Goal: Task Accomplishment & Management: Manage account settings

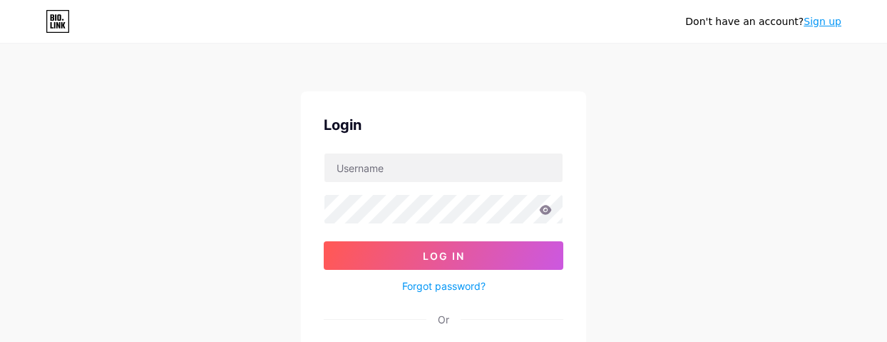
scroll to position [71, 0]
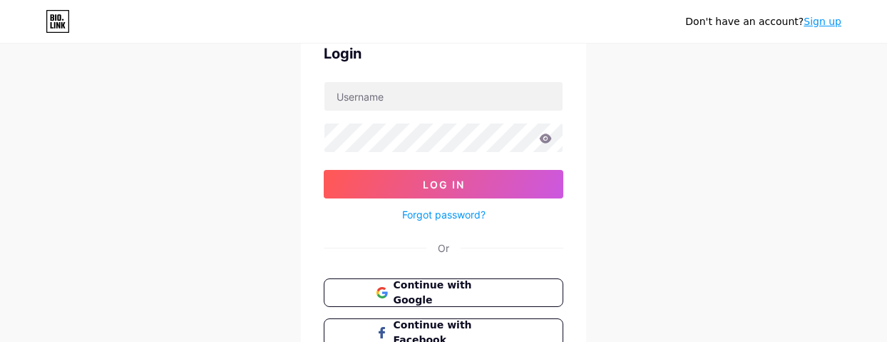
click at [357, 262] on div "Login Log In Forgot password? Or Continue with Google Continue with Facebook Co…" at bounding box center [443, 214] width 285 height 389
drag, startPoint x: 389, startPoint y: 287, endPoint x: 321, endPoint y: 266, distance: 71.0
click at [388, 287] on span "Continue with Google" at bounding box center [443, 292] width 135 height 30
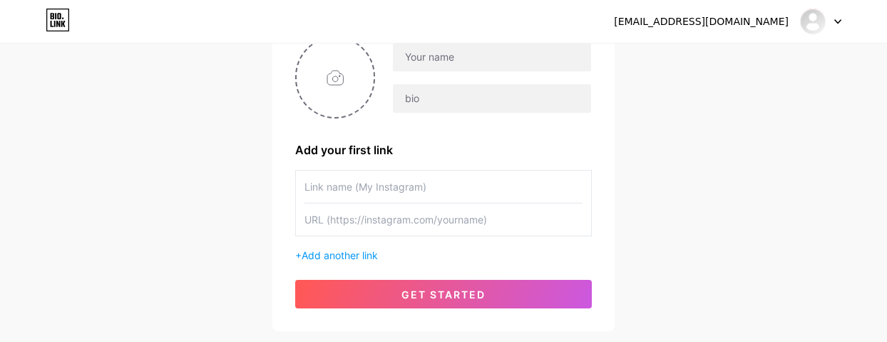
scroll to position [224, 0]
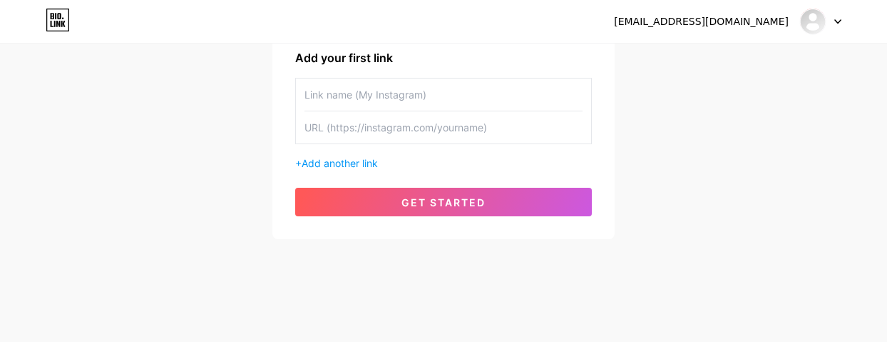
click at [399, 91] on input "text" at bounding box center [443, 94] width 278 height 32
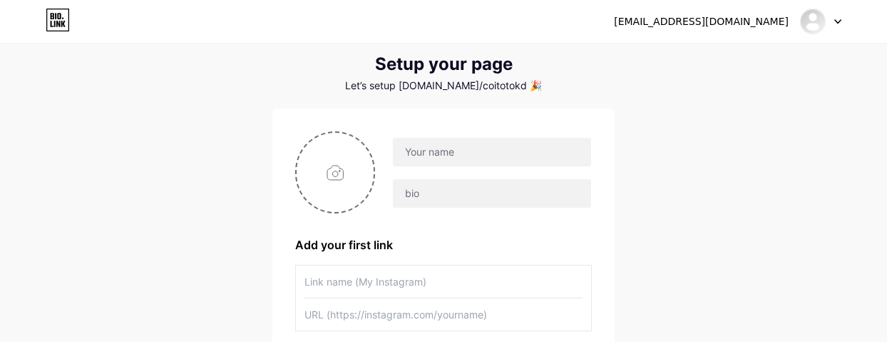
scroll to position [10, 0]
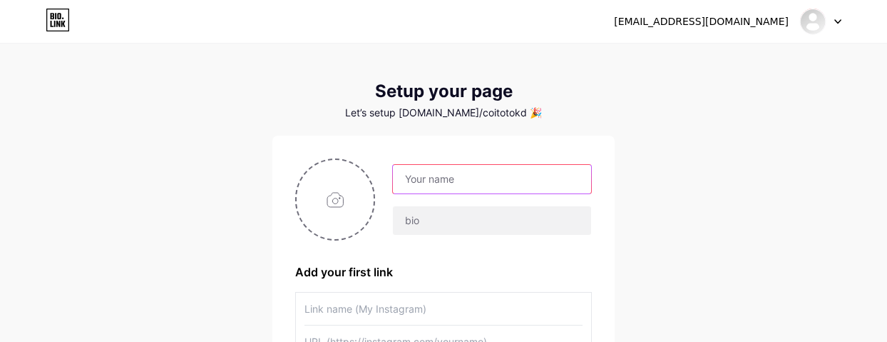
click at [406, 177] on input "text" at bounding box center [492, 179] width 198 height 29
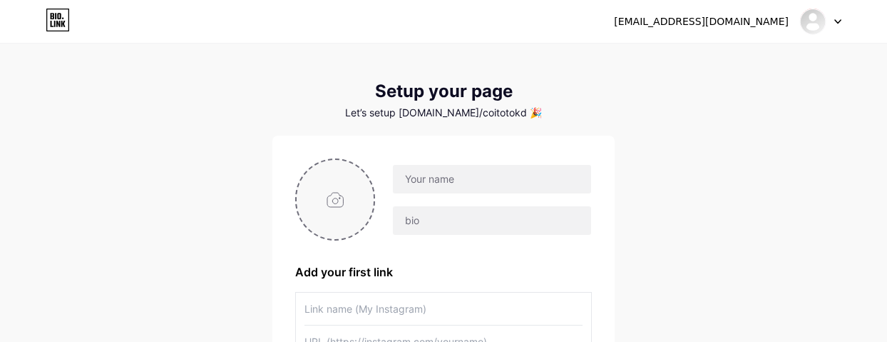
click at [321, 198] on input "file" at bounding box center [335, 199] width 77 height 79
type input "C:\fakepath\Frame 24571.png"
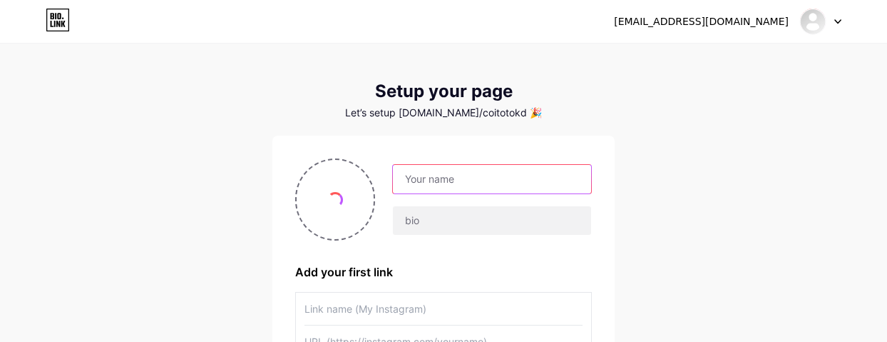
click at [441, 168] on input "text" at bounding box center [492, 179] width 198 height 29
type input "COITOTO"
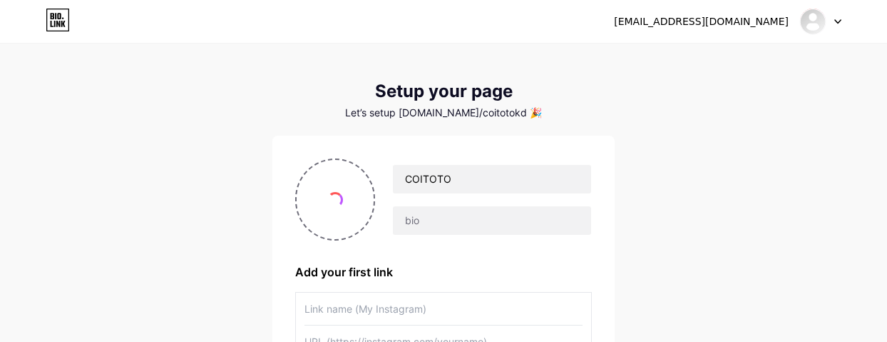
click at [789, 263] on div "coitoto88@gmail.com Dashboard Logout Setup your page Let’s setup bio.link/coito…" at bounding box center [443, 244] width 887 height 508
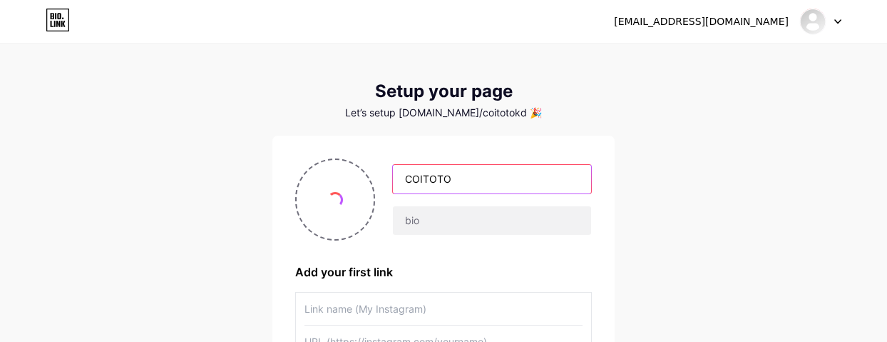
click at [448, 179] on input "COITOTO" at bounding box center [492, 179] width 198 height 29
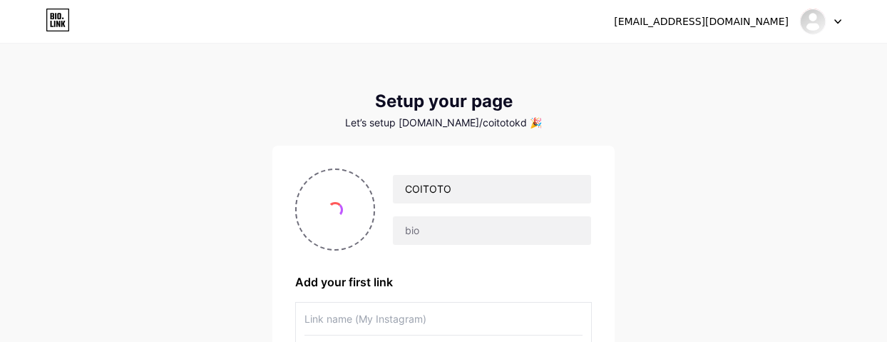
drag, startPoint x: 742, startPoint y: 254, endPoint x: 714, endPoint y: 260, distance: 28.5
click at [742, 254] on div "coitoto88@gmail.com Dashboard Logout Setup your page Let’s setup bio.link/coito…" at bounding box center [443, 254] width 887 height 508
click at [794, 230] on div "coitoto88@gmail.com Dashboard Logout Setup your page Let’s setup bio.link/coito…" at bounding box center [443, 254] width 887 height 508
click at [667, 230] on div "coitoto88@gmail.com Dashboard Logout Setup your page Let’s setup bio.link/coito…" at bounding box center [443, 254] width 887 height 508
click at [309, 217] on input "file" at bounding box center [335, 209] width 77 height 79
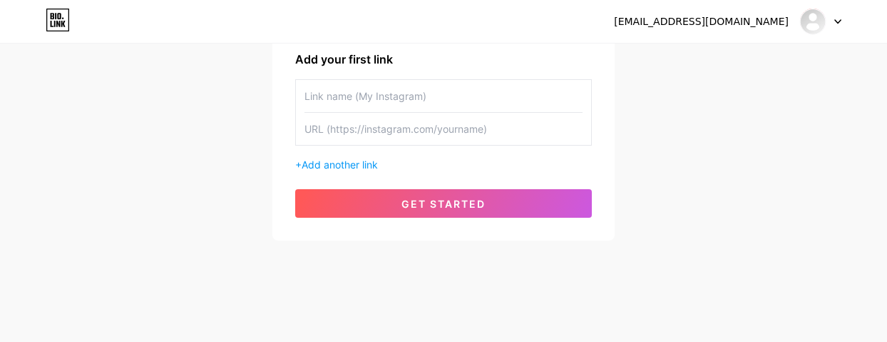
scroll to position [224, 0]
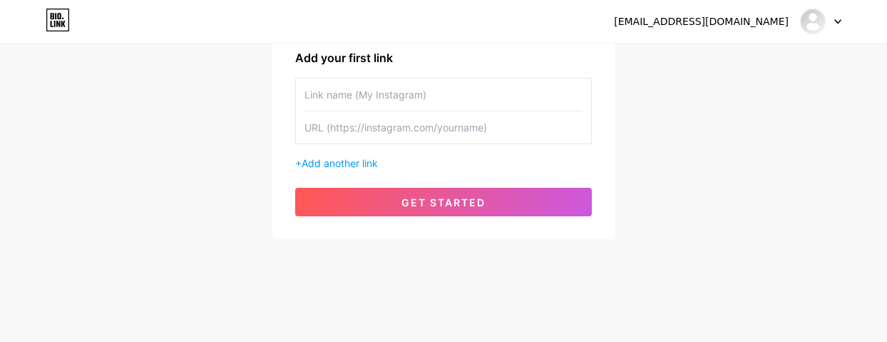
click at [715, 155] on div "coitoto88@gmail.com Dashboard Logout Setup your page Let’s setup bio.link/coito…" at bounding box center [443, 30] width 887 height 508
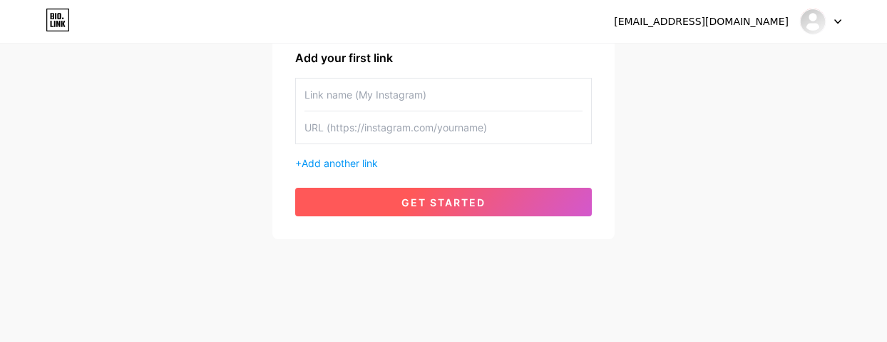
click at [420, 198] on span "get started" at bounding box center [443, 202] width 84 height 12
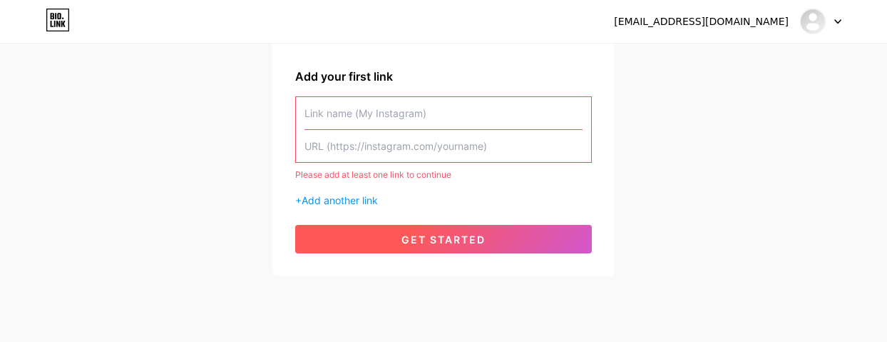
click at [414, 234] on span "get started" at bounding box center [443, 239] width 84 height 12
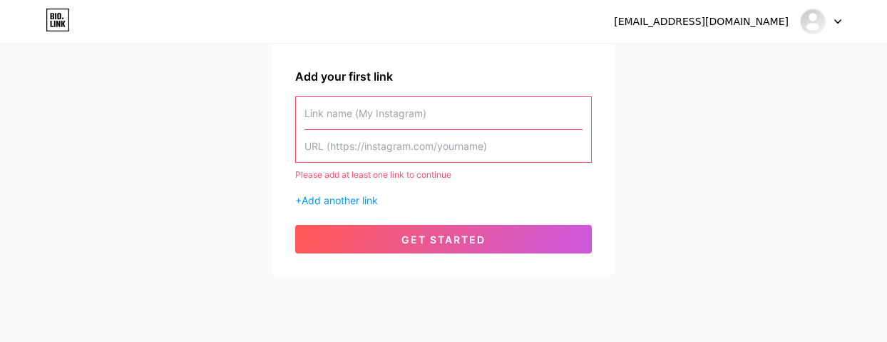
click at [359, 105] on input "text" at bounding box center [443, 113] width 278 height 32
click at [295, 119] on div at bounding box center [443, 129] width 297 height 66
click at [362, 111] on input "text" at bounding box center [443, 113] width 278 height 32
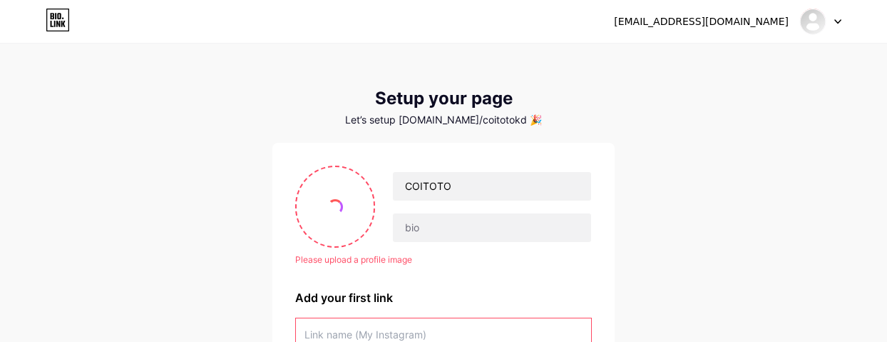
scroll to position [0, 0]
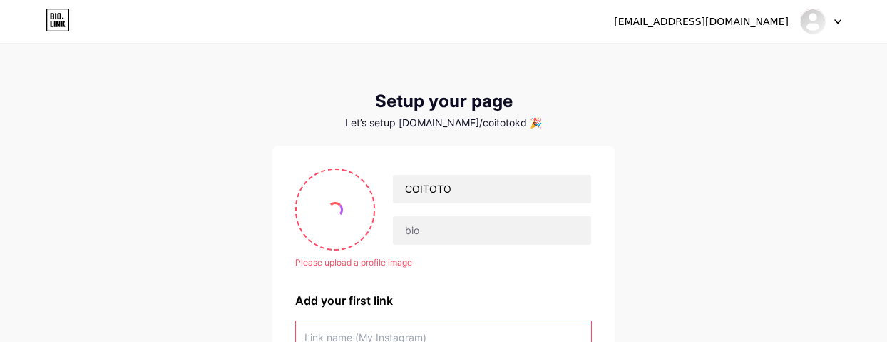
drag, startPoint x: 165, startPoint y: 295, endPoint x: 128, endPoint y: 267, distance: 46.2
click at [155, 297] on div "coitoto88@gmail.com Dashboard Logout Setup your page Let’s setup bio.link/coito…" at bounding box center [443, 272] width 887 height 545
drag, startPoint x: 819, startPoint y: 128, endPoint x: 704, endPoint y: 37, distance: 146.7
click at [817, 125] on div "coitoto88@gmail.com Dashboard Logout Setup your page Let’s setup bio.link/coito…" at bounding box center [443, 272] width 887 height 545
